Goal: Find specific page/section: Find specific page/section

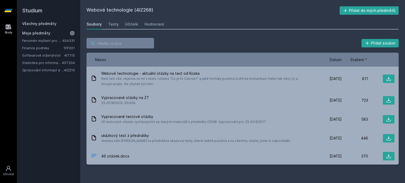
click at [135, 43] on input "search" at bounding box center [119, 43] width 67 height 11
click at [92, 24] on div "Soubory" at bounding box center [93, 24] width 15 height 5
click at [40, 23] on link "Všechny předměty" at bounding box center [39, 23] width 34 height 4
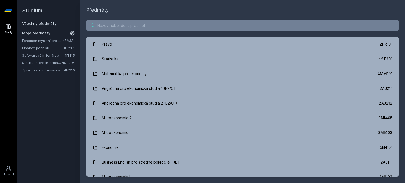
click at [105, 28] on input "search" at bounding box center [242, 25] width 312 height 11
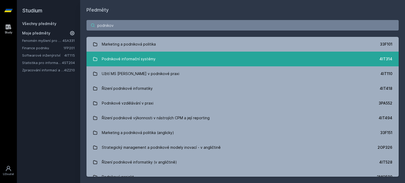
type input "podnikov"
click at [136, 58] on div "Podnikové informační systémy" at bounding box center [129, 59] width 54 height 11
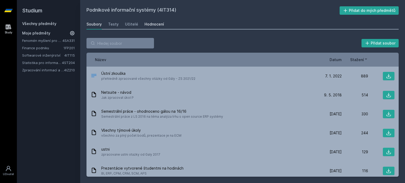
click at [149, 27] on link "Hodnocení" at bounding box center [153, 24] width 19 height 11
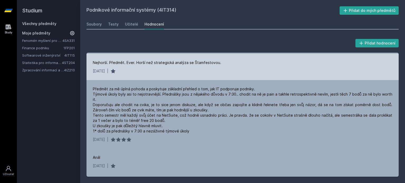
scroll to position [215, 0]
